Goal: Transaction & Acquisition: Purchase product/service

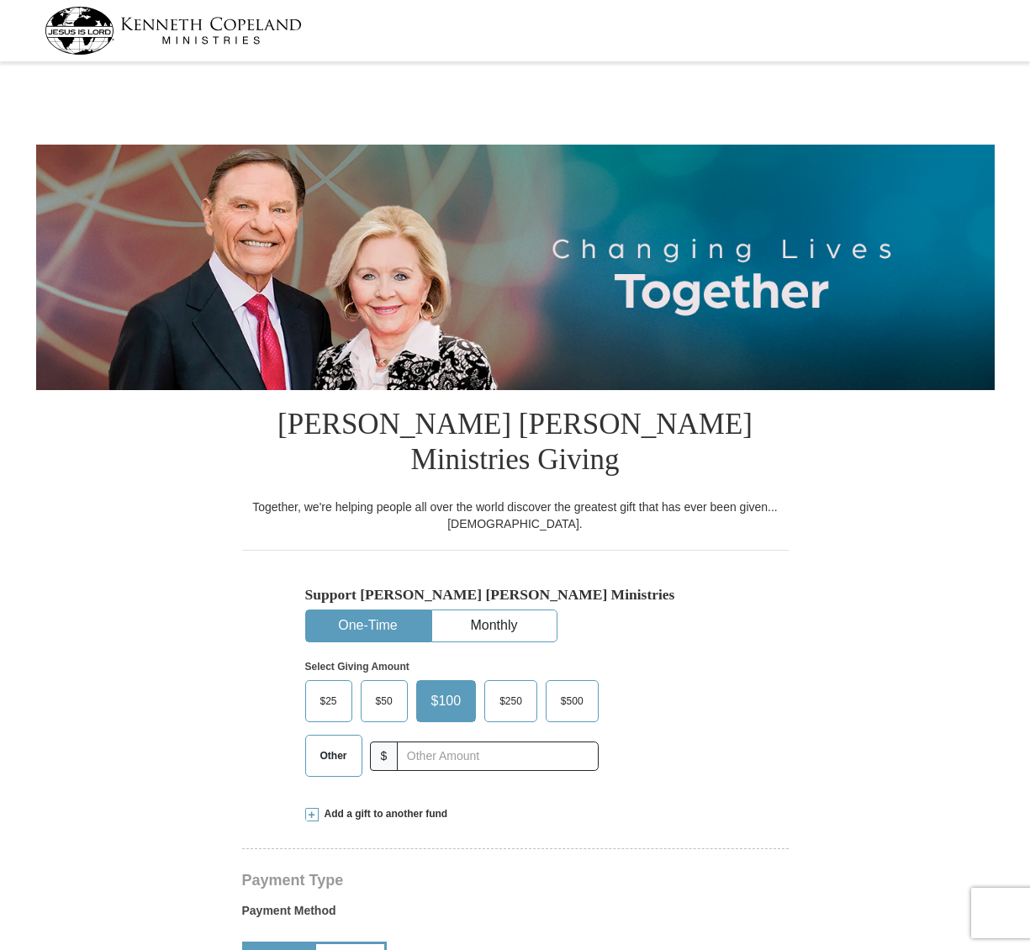
select select "CA"
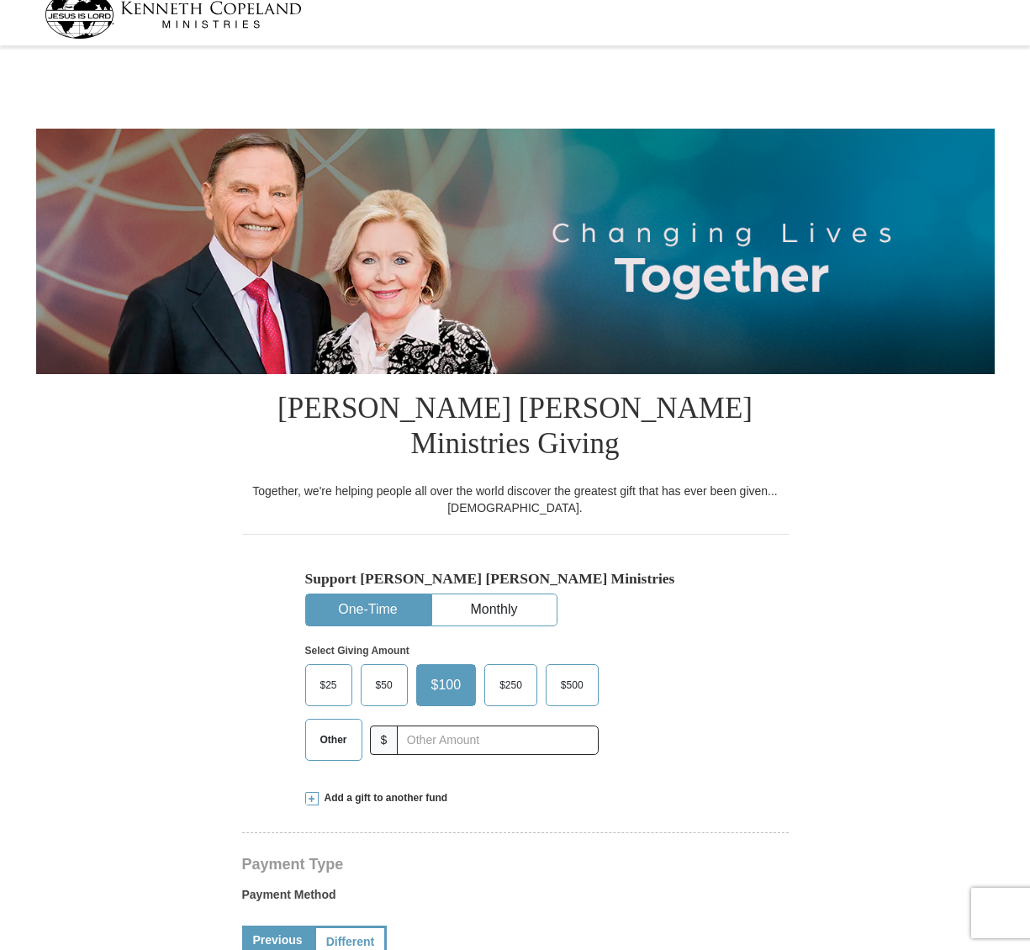
scroll to position [18, 0]
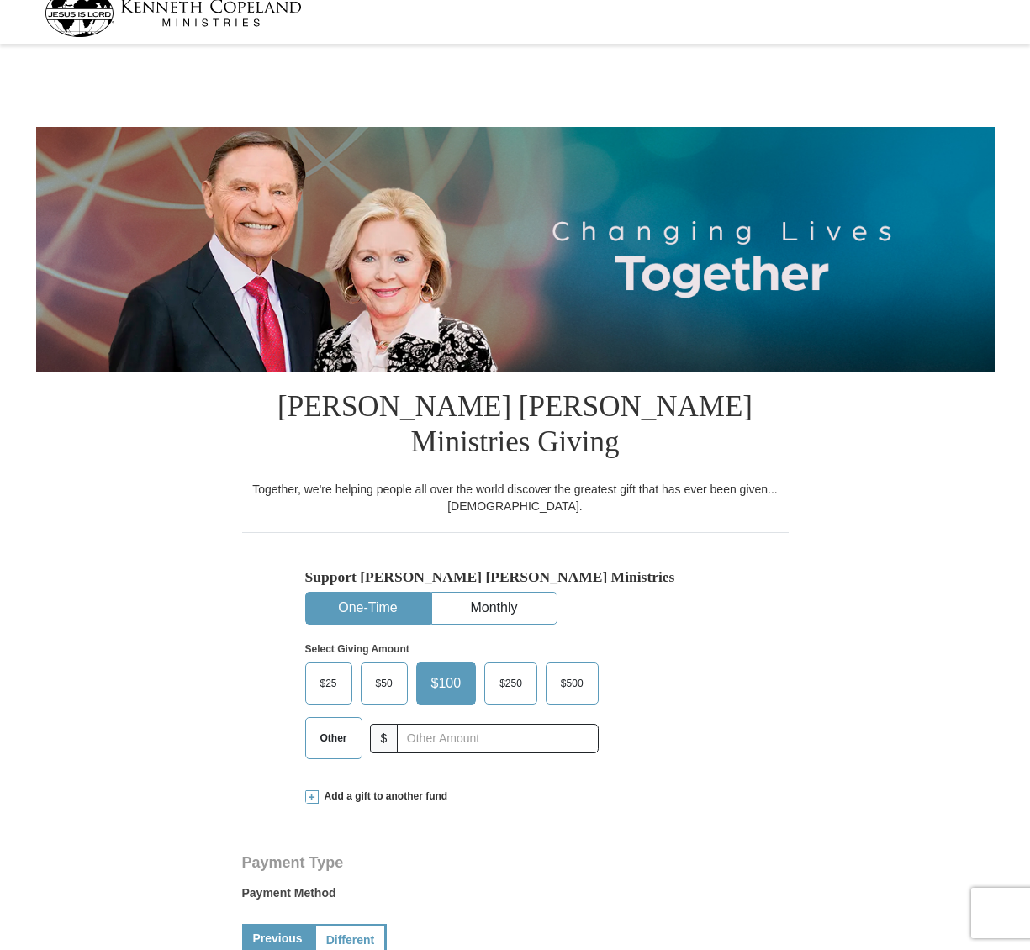
click at [311, 790] on span at bounding box center [311, 796] width 13 height 13
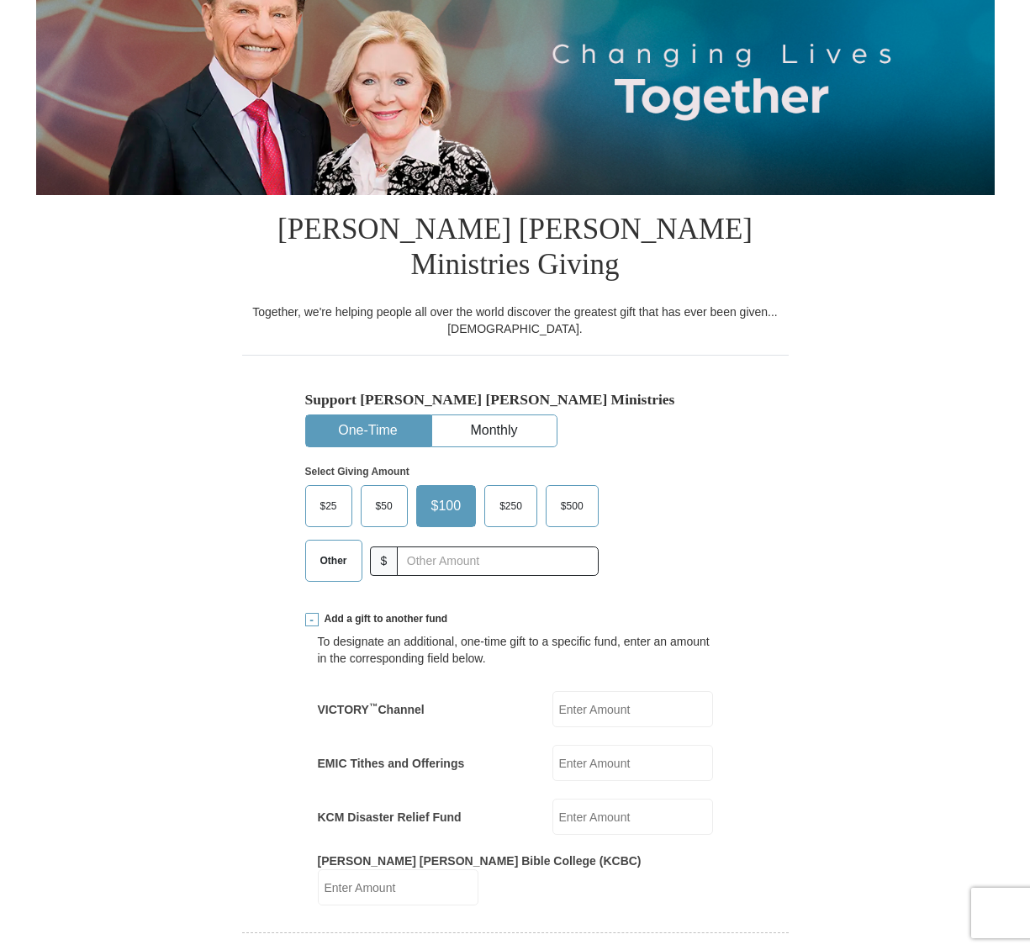
scroll to position [275, 0]
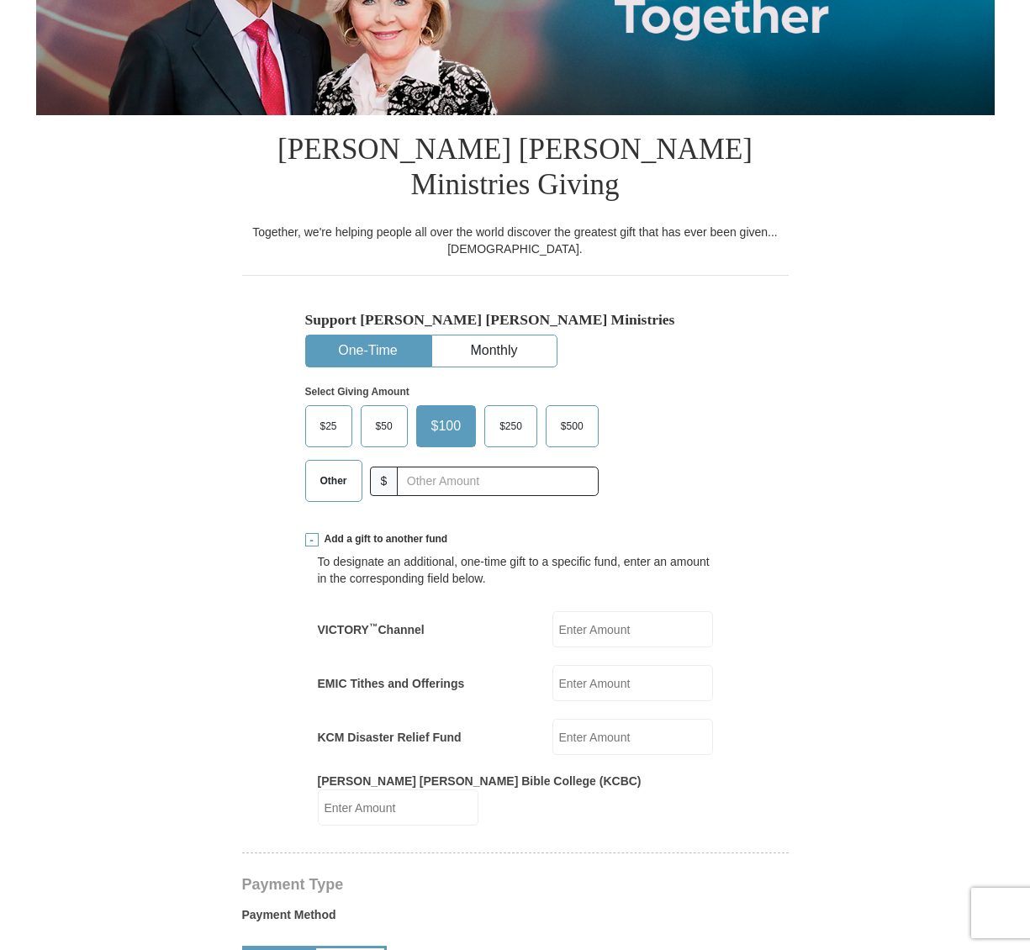
click at [329, 468] on span "Other" at bounding box center [334, 480] width 44 height 25
click at [0, 0] on input "Other" at bounding box center [0, 0] width 0 height 0
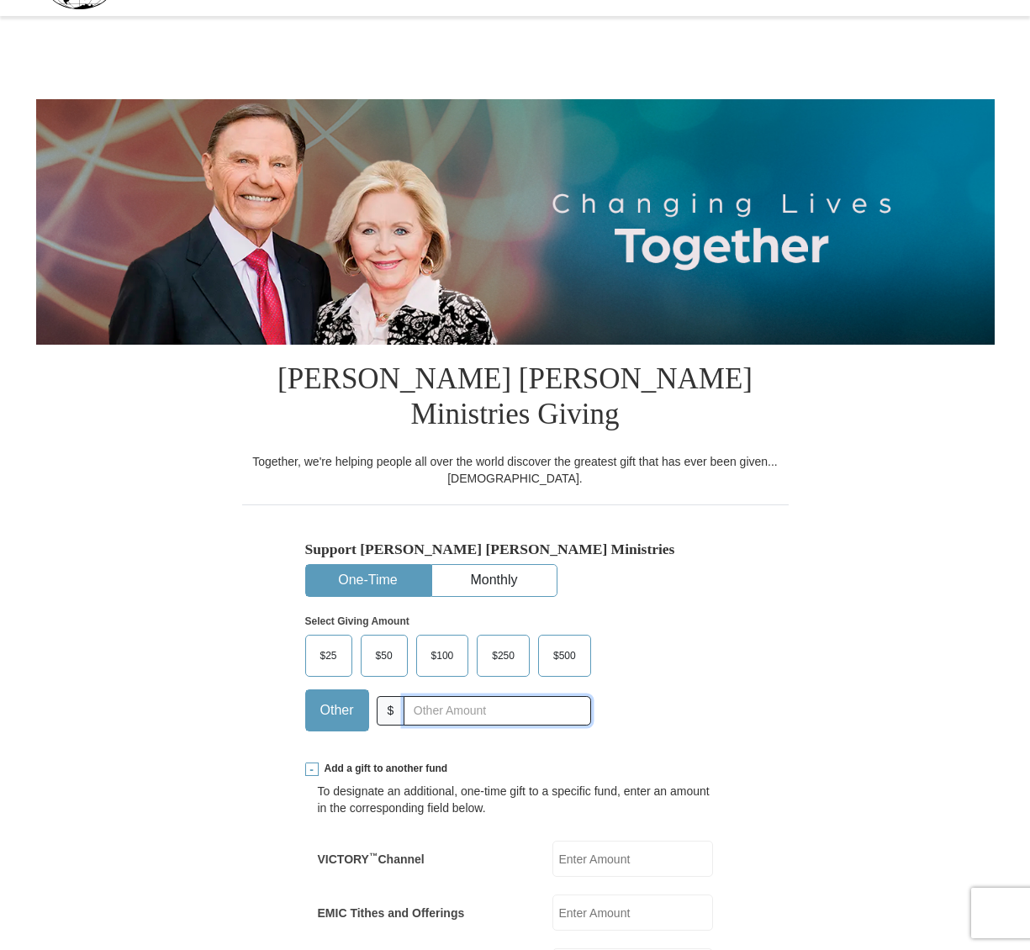
scroll to position [0, 0]
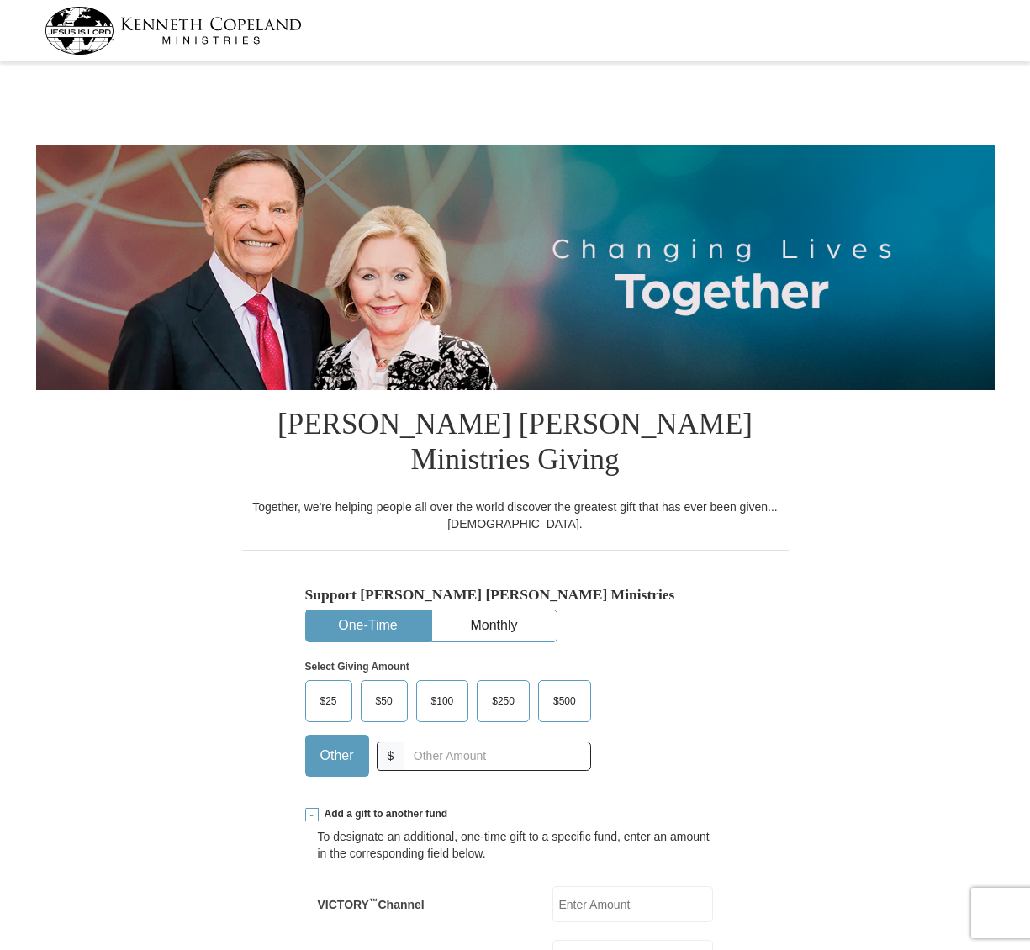
click at [222, 34] on img at bounding box center [173, 31] width 257 height 48
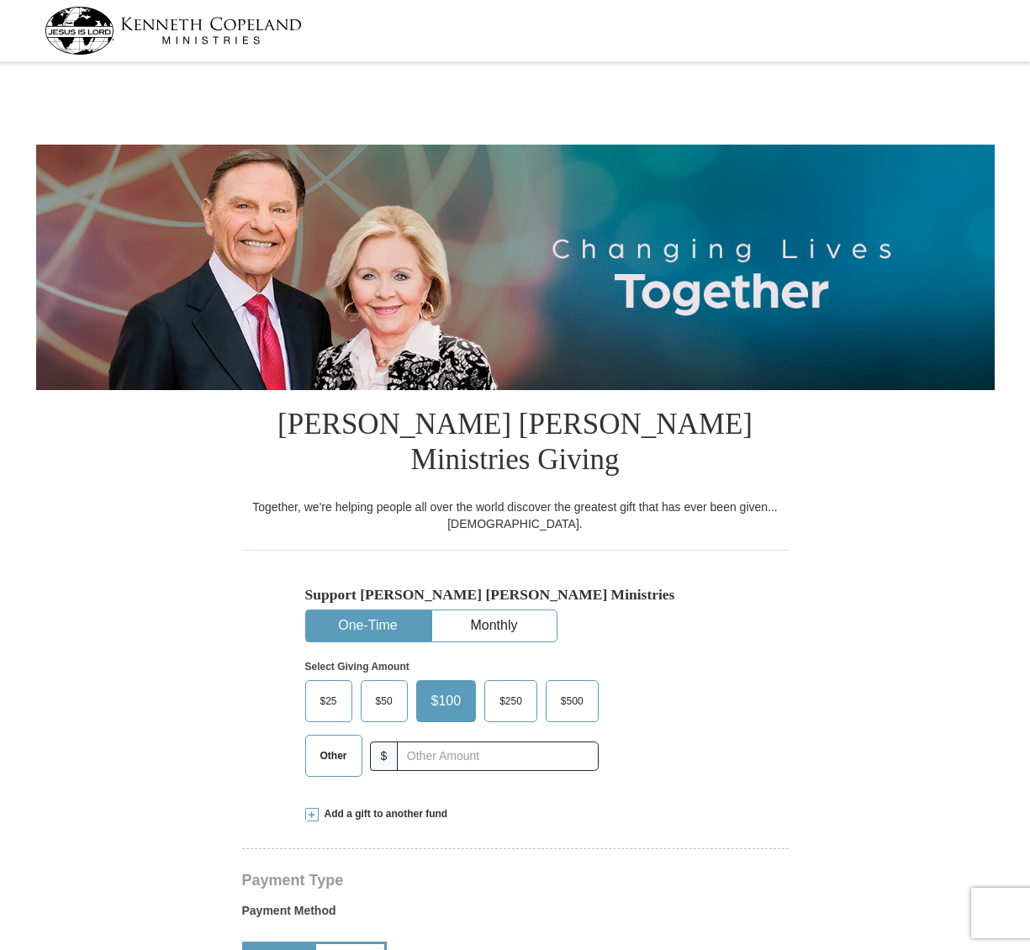
select select "CA"
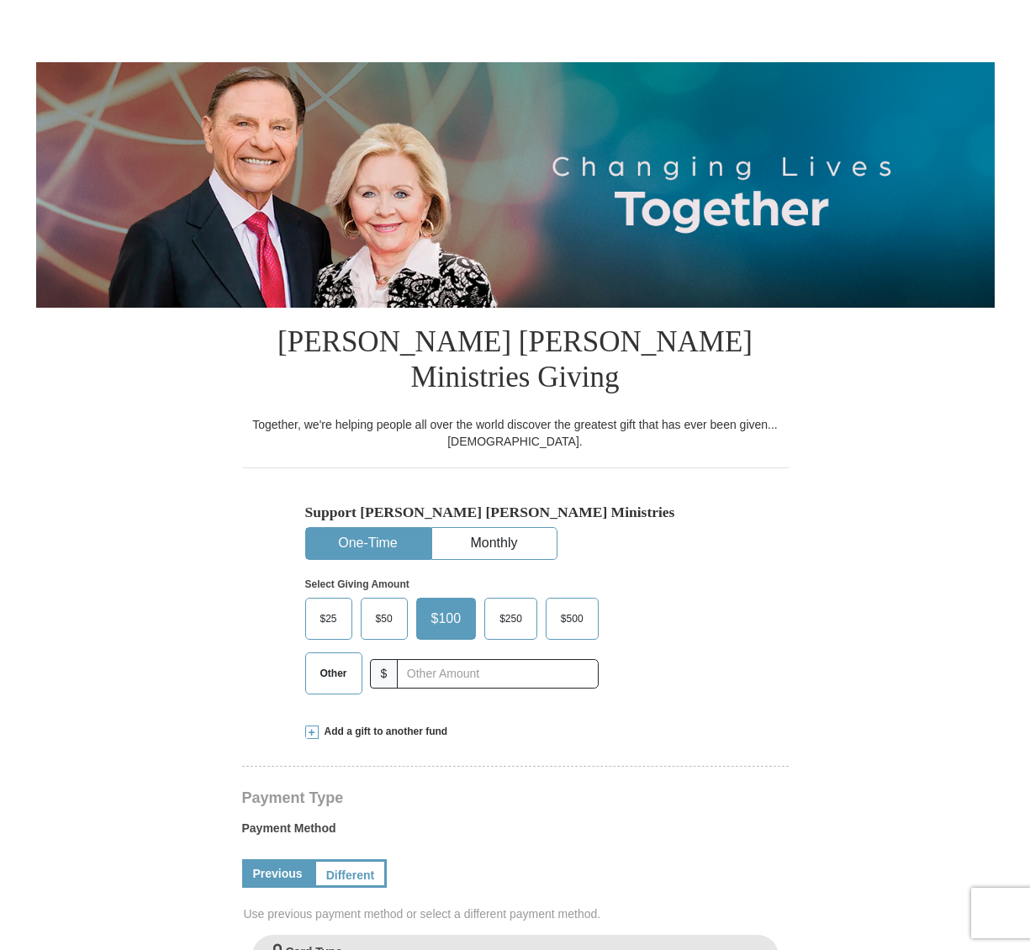
scroll to position [82, 0]
